Goal: Information Seeking & Learning: Learn about a topic

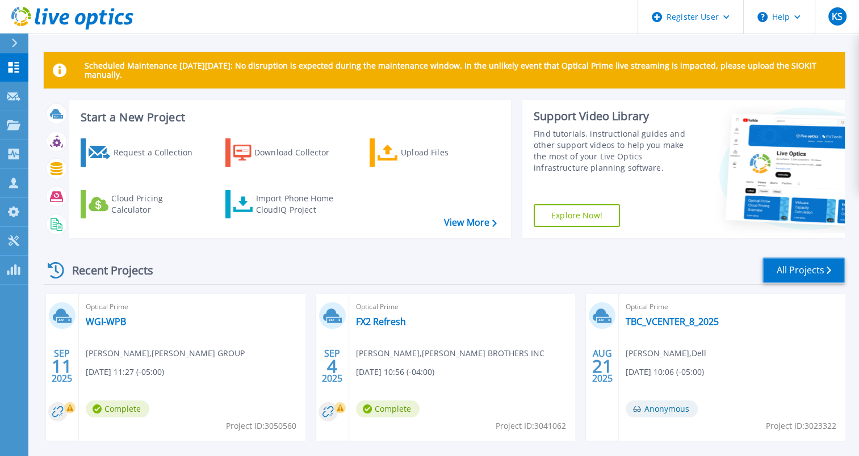
click at [788, 267] on link "All Projects" at bounding box center [803, 271] width 82 height 26
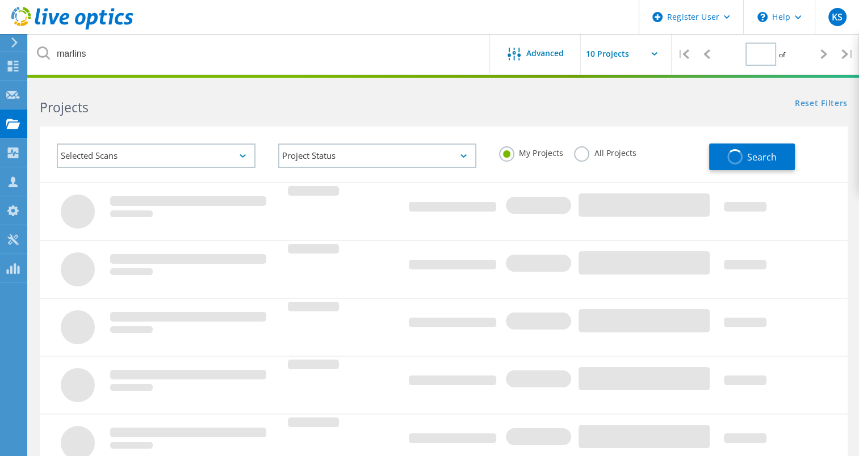
type input "1"
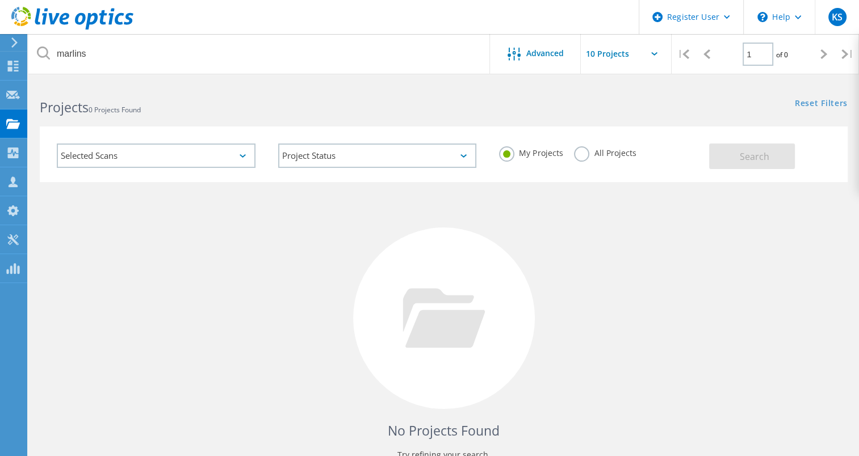
click at [577, 150] on label "All Projects" at bounding box center [605, 151] width 62 height 11
click at [0, 0] on input "All Projects" at bounding box center [0, 0] width 0 height 0
click at [735, 159] on button "Search" at bounding box center [752, 157] width 86 height 26
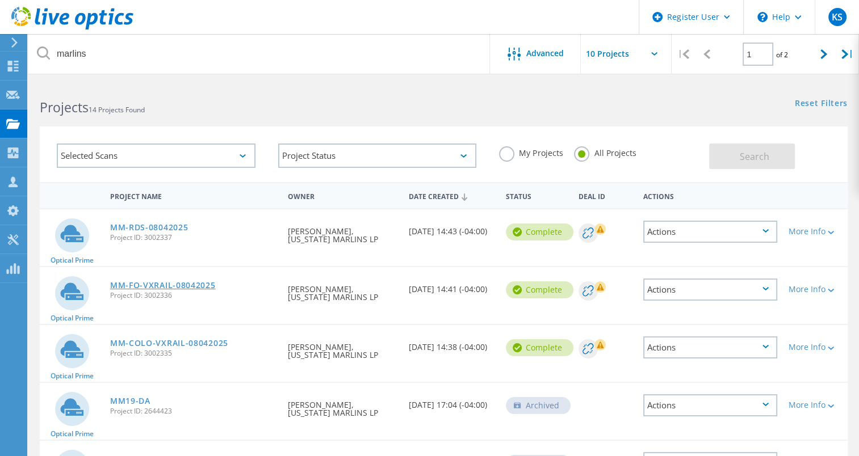
click at [175, 282] on link "MM-FO-VXRAIL-08042025" at bounding box center [163, 286] width 106 height 8
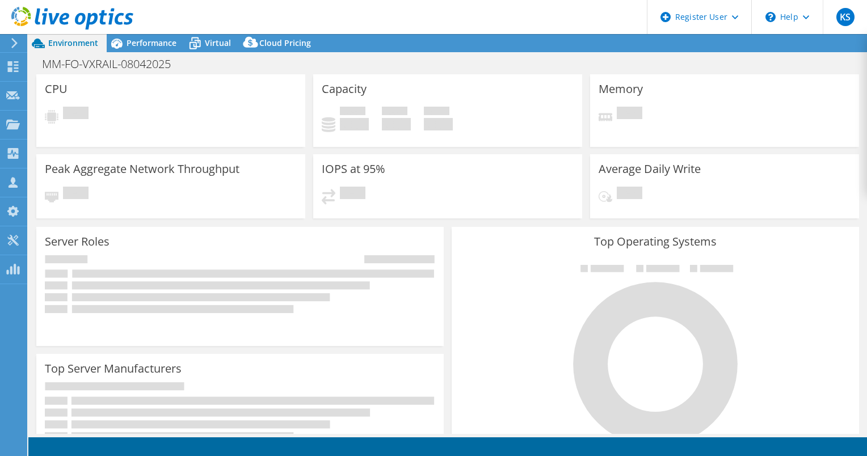
select select "USD"
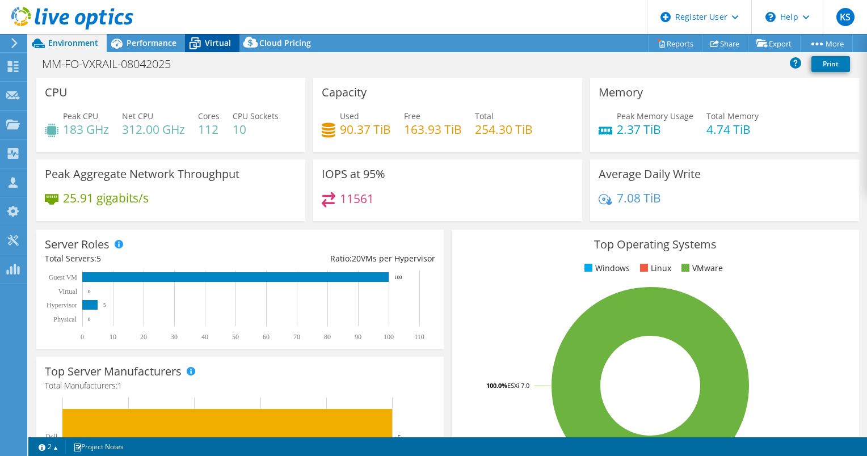
click at [204, 37] on icon at bounding box center [195, 43] width 20 height 20
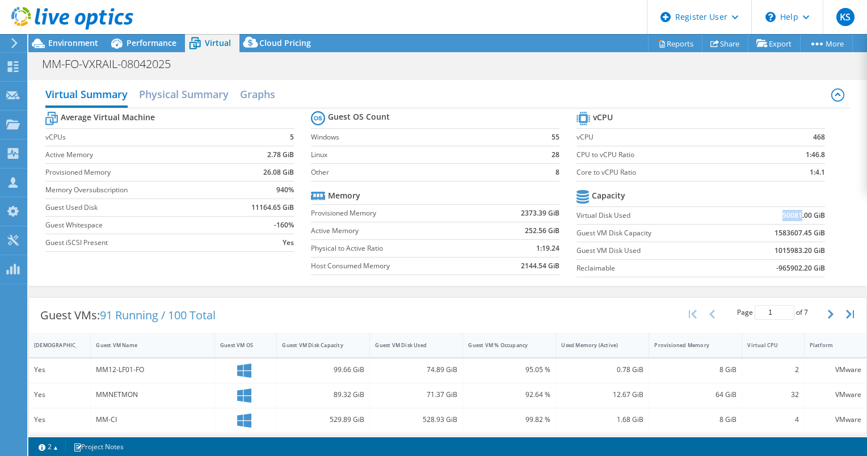
drag, startPoint x: 775, startPoint y: 213, endPoint x: 795, endPoint y: 213, distance: 20.4
click at [795, 213] on b "50081.00 GiB" at bounding box center [804, 215] width 43 height 11
drag, startPoint x: 795, startPoint y: 213, endPoint x: 804, endPoint y: 220, distance: 11.3
click at [804, 220] on b "50081.00 GiB" at bounding box center [804, 215] width 43 height 11
click at [67, 43] on span "Environment" at bounding box center [73, 42] width 50 height 11
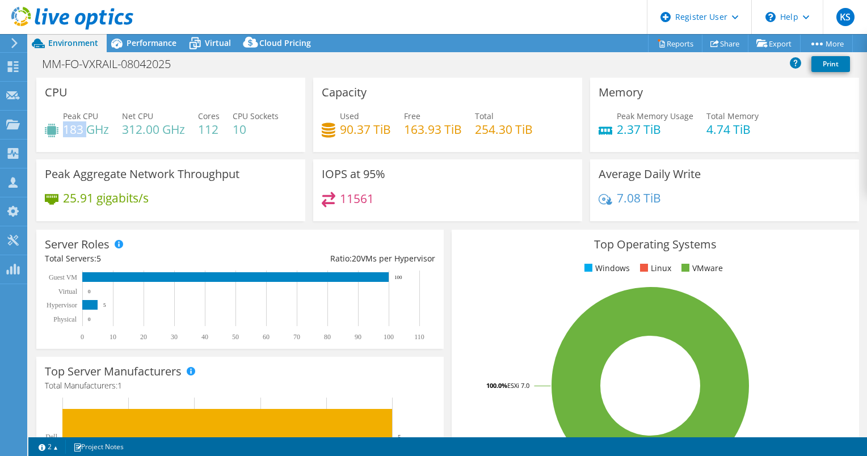
drag, startPoint x: 64, startPoint y: 129, endPoint x: 90, endPoint y: 129, distance: 26.1
click at [90, 129] on h4 "183 GHz" at bounding box center [86, 129] width 46 height 12
drag, startPoint x: 616, startPoint y: 131, endPoint x: 664, endPoint y: 125, distance: 48.0
click at [664, 125] on h4 "2.37 TiB" at bounding box center [655, 129] width 77 height 12
click at [562, 143] on div "Used 90.37 TiB Free 163.93 TiB Total 254.30 TiB" at bounding box center [448, 128] width 252 height 37
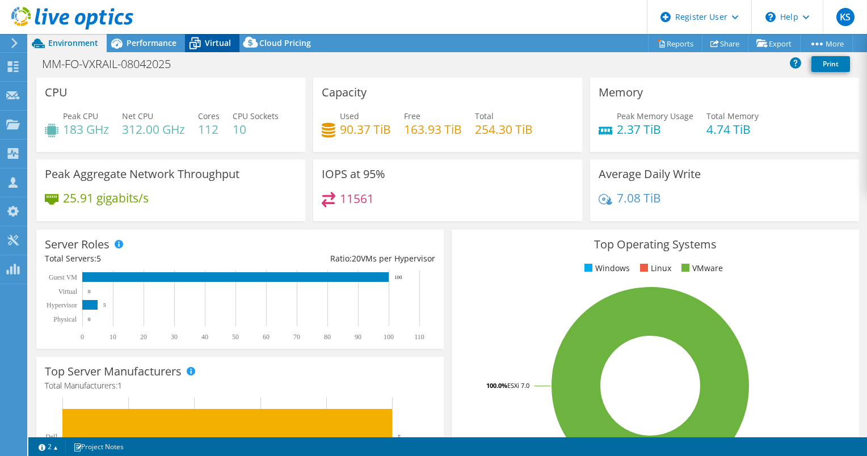
click at [202, 48] on icon at bounding box center [195, 43] width 20 height 20
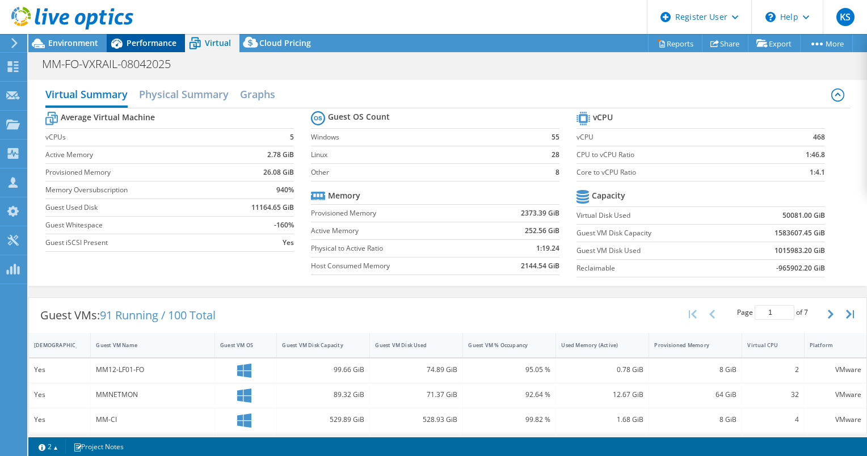
click at [156, 48] on span "Performance" at bounding box center [152, 42] width 50 height 11
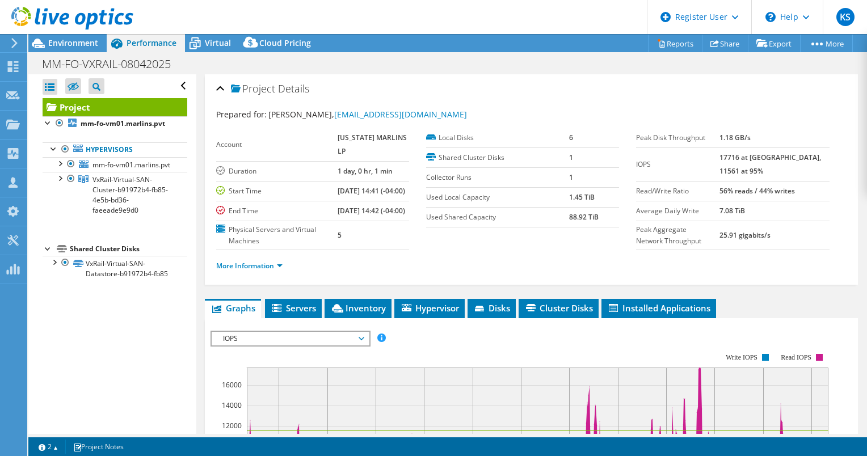
click at [276, 272] on li "More Information" at bounding box center [252, 266] width 73 height 12
click at [272, 271] on link "More Information" at bounding box center [249, 266] width 66 height 10
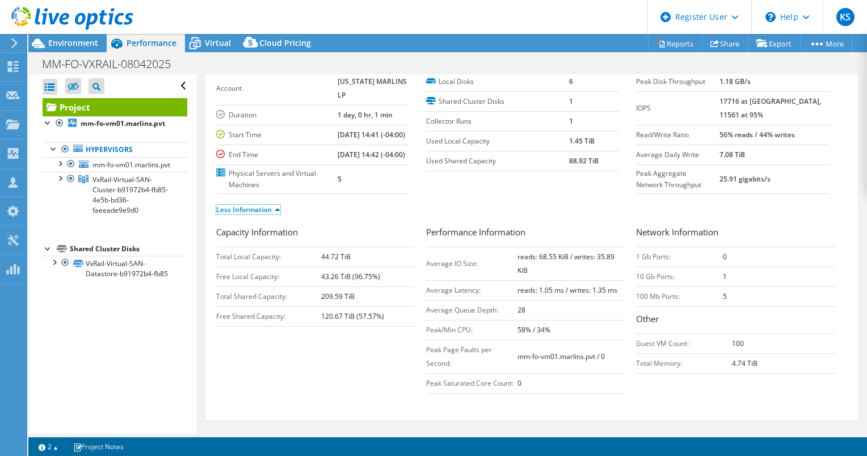
scroll to position [57, 0]
drag, startPoint x: 537, startPoint y: 266, endPoint x: 580, endPoint y: 268, distance: 43.2
click at [580, 268] on b "reads: 68.55 KiB / writes: 35.89 KiB" at bounding box center [566, 262] width 97 height 23
click at [579, 272] on b "reads: 68.55 KiB / writes: 35.89 KiB" at bounding box center [566, 262] width 97 height 23
click at [555, 280] on td "reads: 68.55 KiB / writes: 35.89 KiB" at bounding box center [572, 262] width 108 height 33
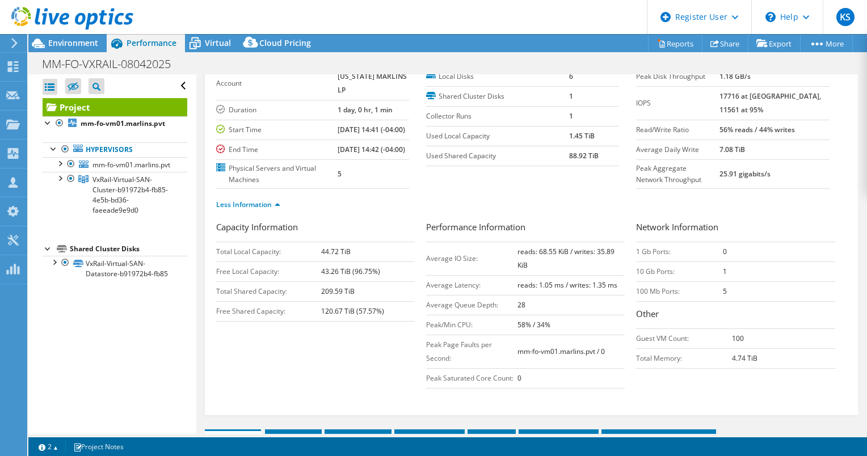
scroll to position [64, 0]
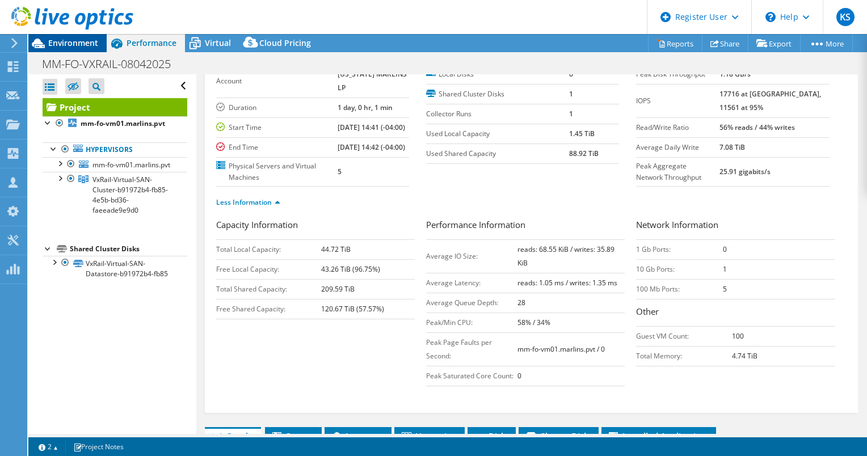
click at [80, 42] on span "Environment" at bounding box center [73, 42] width 50 height 11
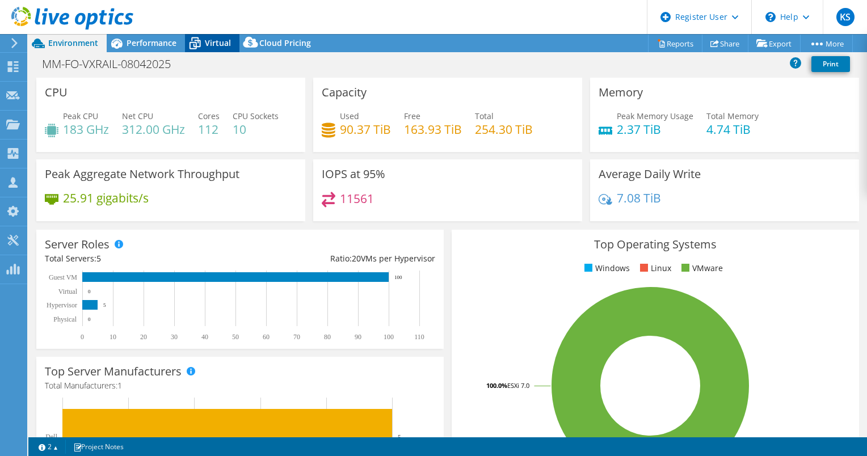
click at [193, 39] on icon at bounding box center [195, 43] width 20 height 20
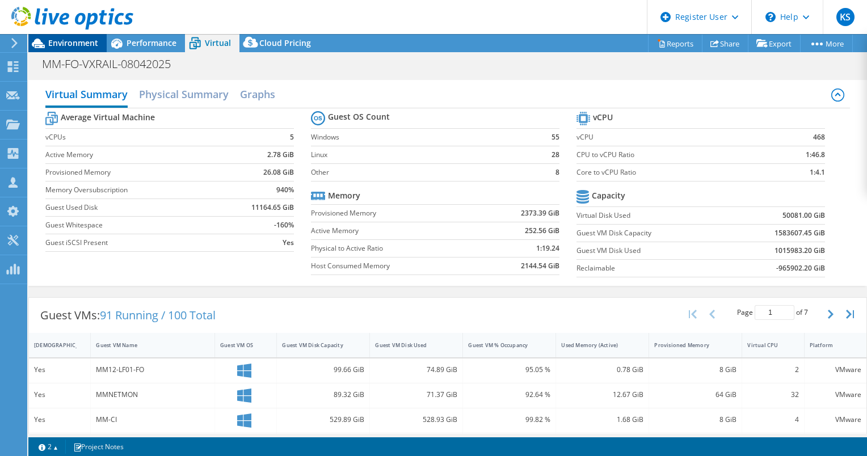
click at [76, 45] on span "Environment" at bounding box center [73, 42] width 50 height 11
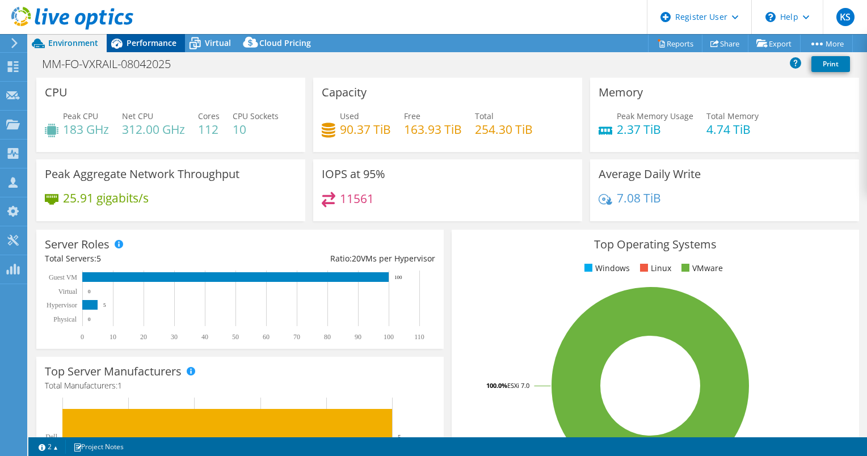
click at [159, 47] on span "Performance" at bounding box center [152, 42] width 50 height 11
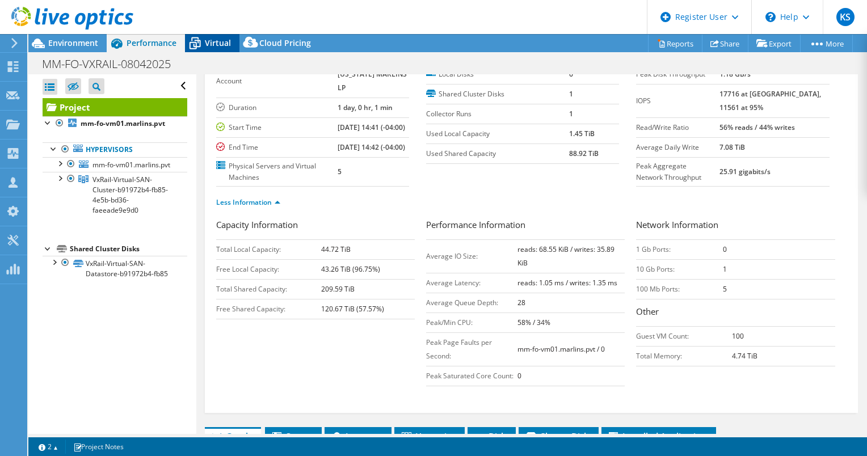
click at [202, 41] on icon at bounding box center [195, 43] width 20 height 20
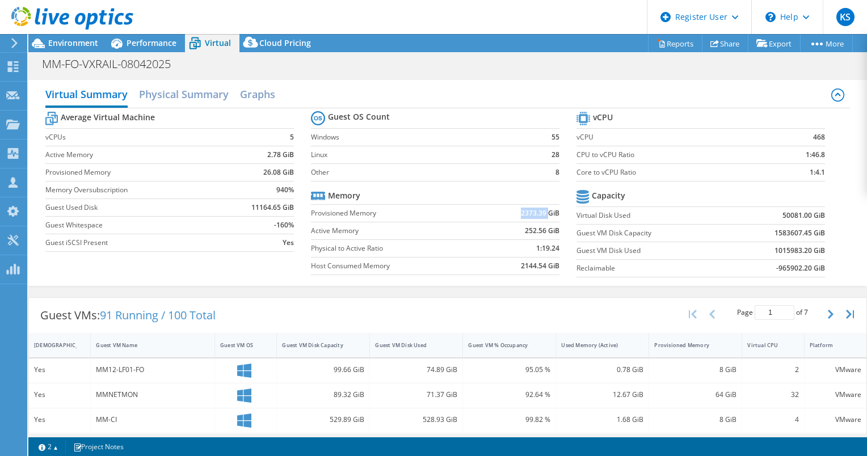
drag, startPoint x: 517, startPoint y: 211, endPoint x: 544, endPoint y: 213, distance: 27.4
click at [544, 213] on b "2373.39 GiB" at bounding box center [540, 213] width 39 height 11
drag, startPoint x: 544, startPoint y: 213, endPoint x: 511, endPoint y: 220, distance: 34.1
click at [511, 220] on td "2373.39 GiB" at bounding box center [521, 213] width 78 height 18
click at [61, 41] on span "Environment" at bounding box center [73, 42] width 50 height 11
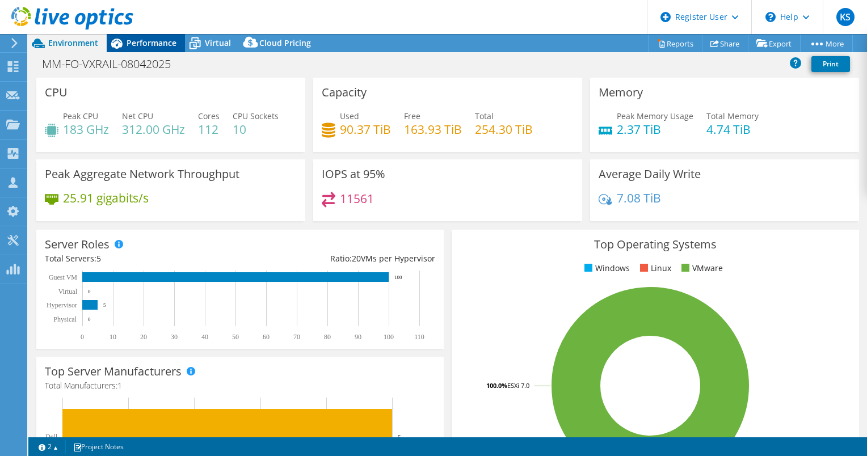
click at [146, 44] on span "Performance" at bounding box center [152, 42] width 50 height 11
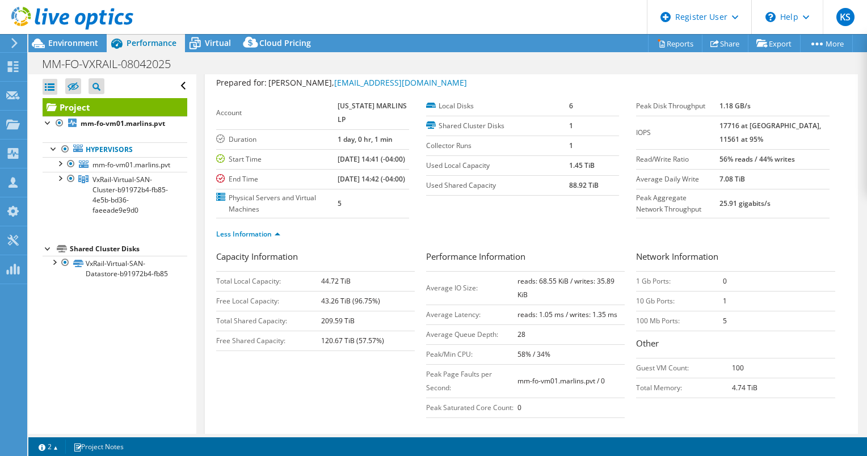
scroll to position [0, 0]
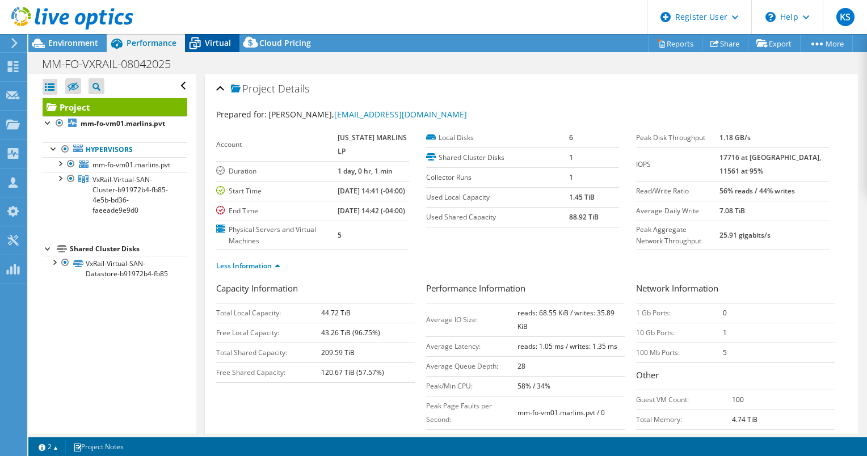
click at [211, 48] on span "Virtual" at bounding box center [218, 42] width 26 height 11
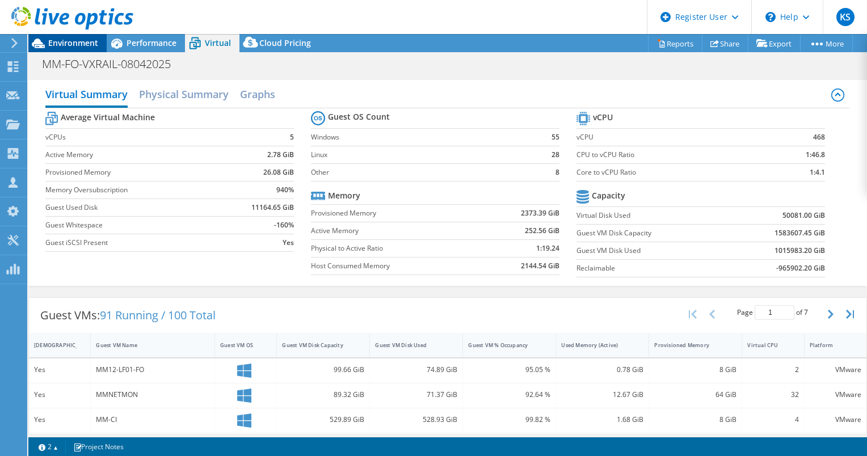
click at [84, 44] on span "Environment" at bounding box center [73, 42] width 50 height 11
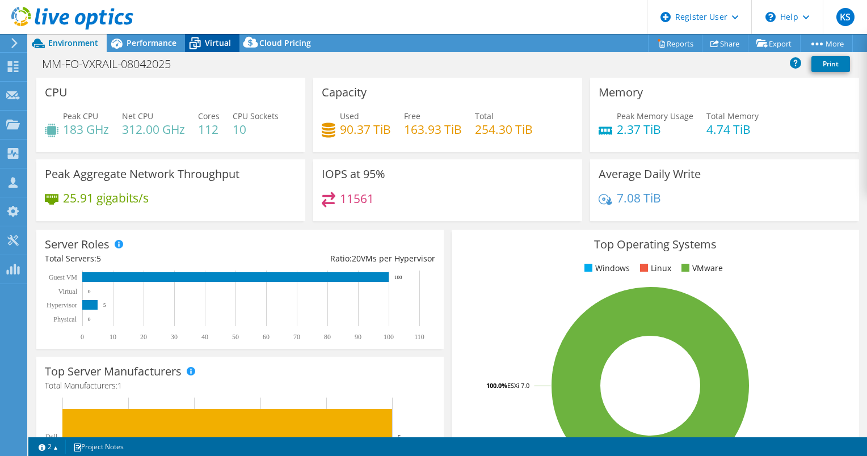
click at [200, 45] on icon at bounding box center [195, 43] width 20 height 20
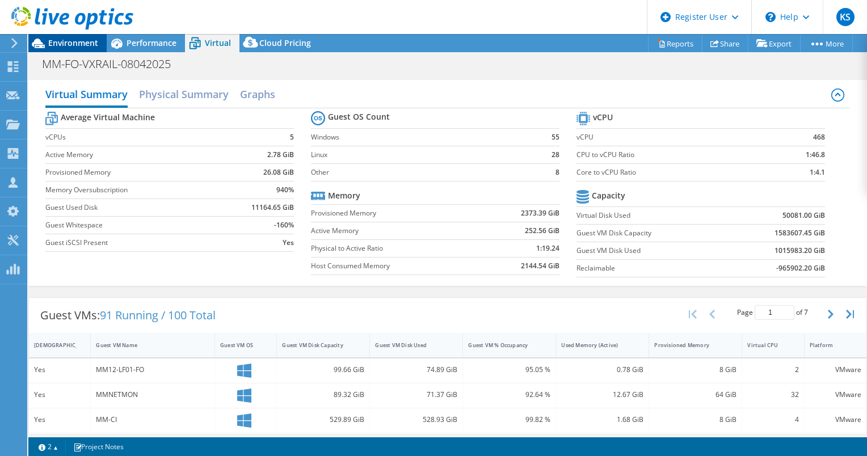
click at [53, 45] on span "Environment" at bounding box center [73, 42] width 50 height 11
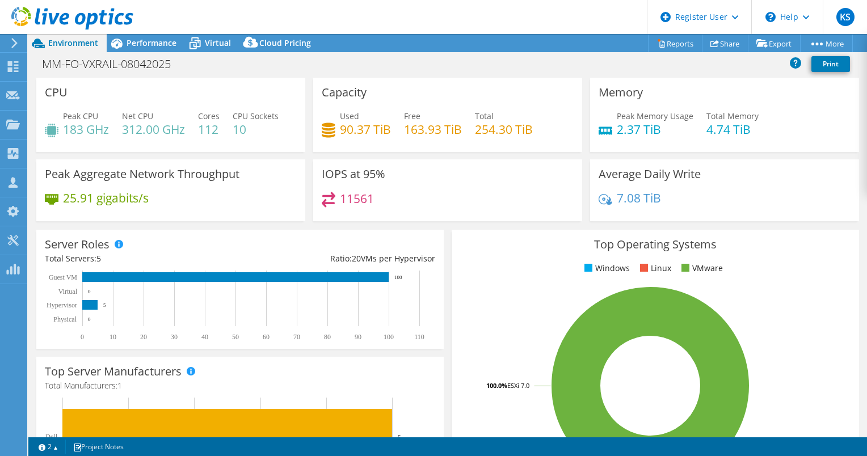
click at [534, 142] on div "Used 90.37 TiB Free 163.93 TiB Total 254.30 TiB" at bounding box center [448, 128] width 252 height 37
click at [501, 107] on div "Capacity Used 90.37 TiB Free 163.93 TiB Total 254.30 TiB" at bounding box center [447, 115] width 269 height 74
select select "USD"
